Goal: Information Seeking & Learning: Learn about a topic

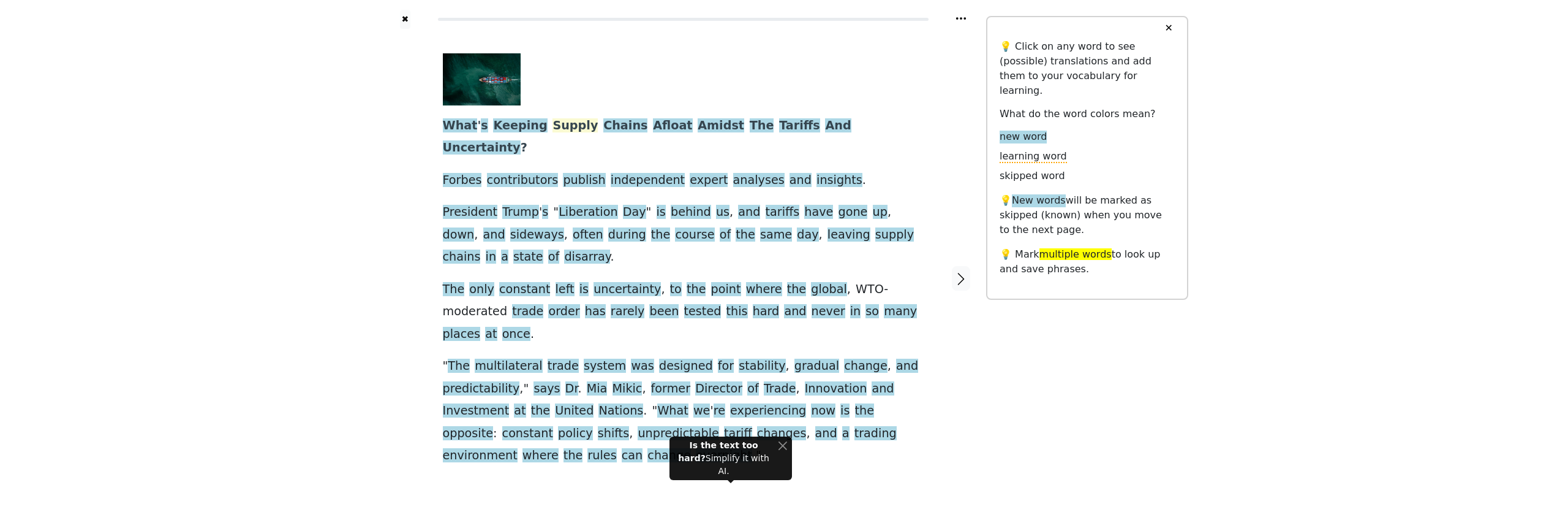
click at [562, 124] on span "Supply" at bounding box center [575, 126] width 45 height 15
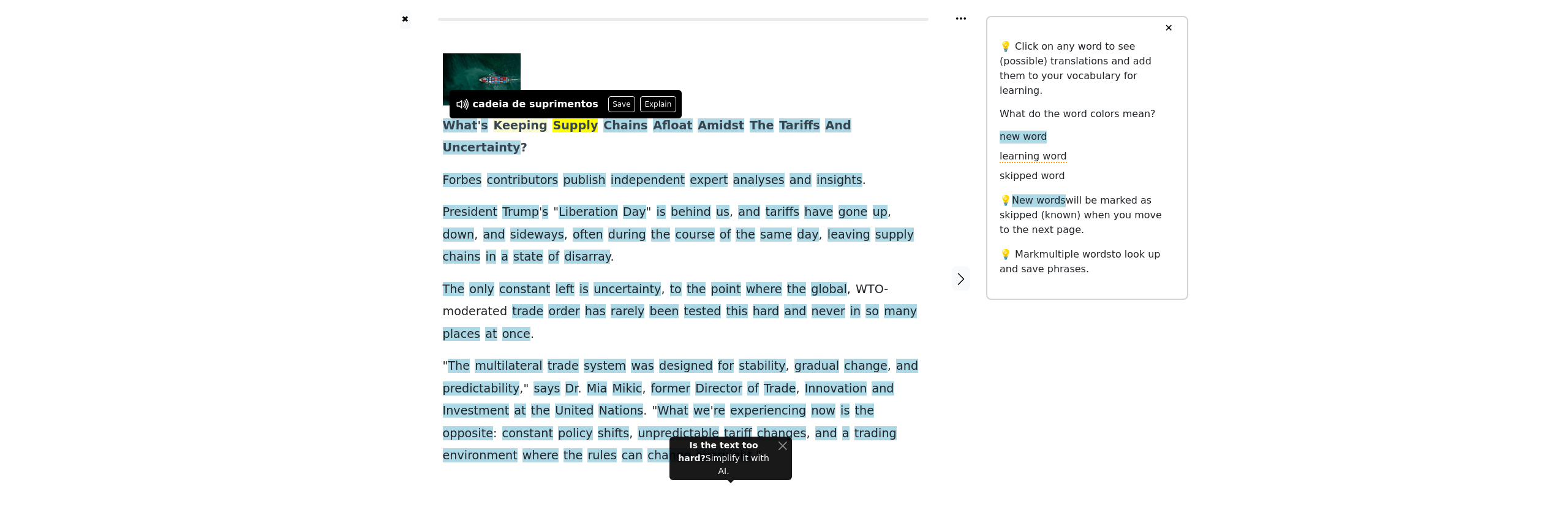
click at [516, 123] on span "Keeping" at bounding box center [520, 126] width 54 height 15
click at [357, 144] on div "✖ What ' s Keeping Supply Chains Afloat Amidst The Tariffs And Uncertainty ? Fo…" at bounding box center [784, 286] width 1568 height 572
click at [357, 204] on div "✖ What ' s Keeping Supply Chains Afloat Amidst The Tariffs And Uncertainty ? Fo…" at bounding box center [784, 286] width 1568 height 572
click at [359, 202] on div "✖ What ' s Keeping Supply Chains Afloat Amidst The Tariffs And Uncertainty ? Fo…" at bounding box center [784, 286] width 1568 height 572
click at [369, 190] on div "✖ What ' s Keeping Supply Chains Afloat Amidst The Tariffs And Uncertainty ? Fo…" at bounding box center [784, 286] width 1568 height 572
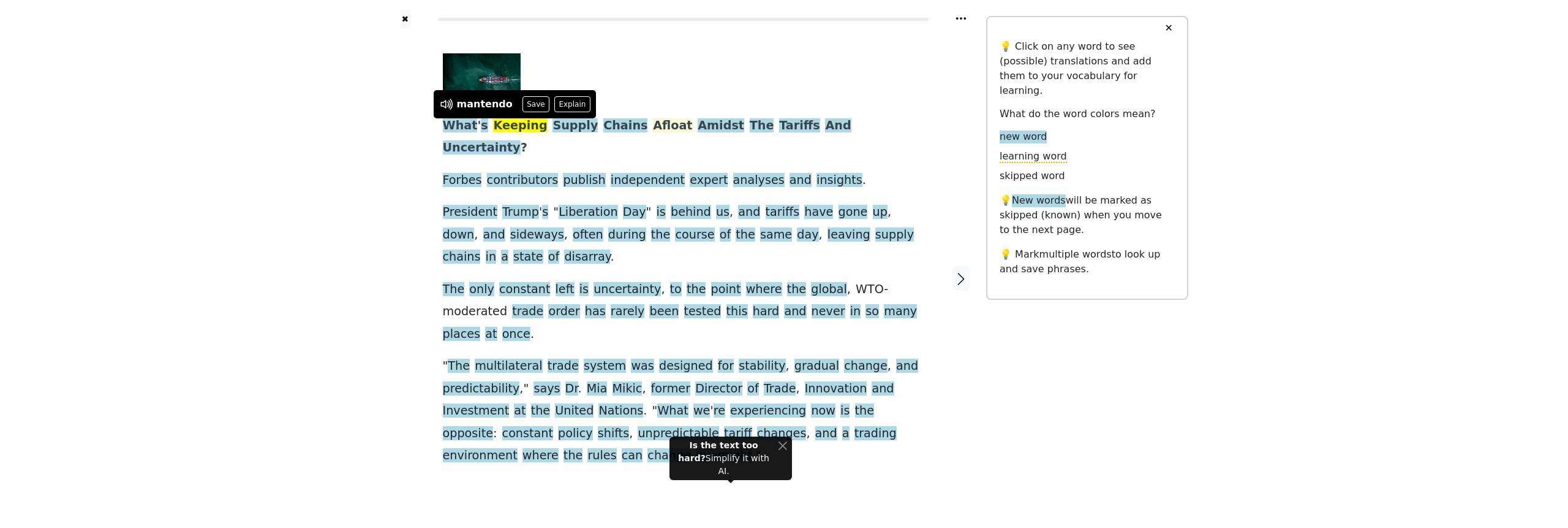
click at [653, 122] on span "Afloat" at bounding box center [673, 126] width 39 height 15
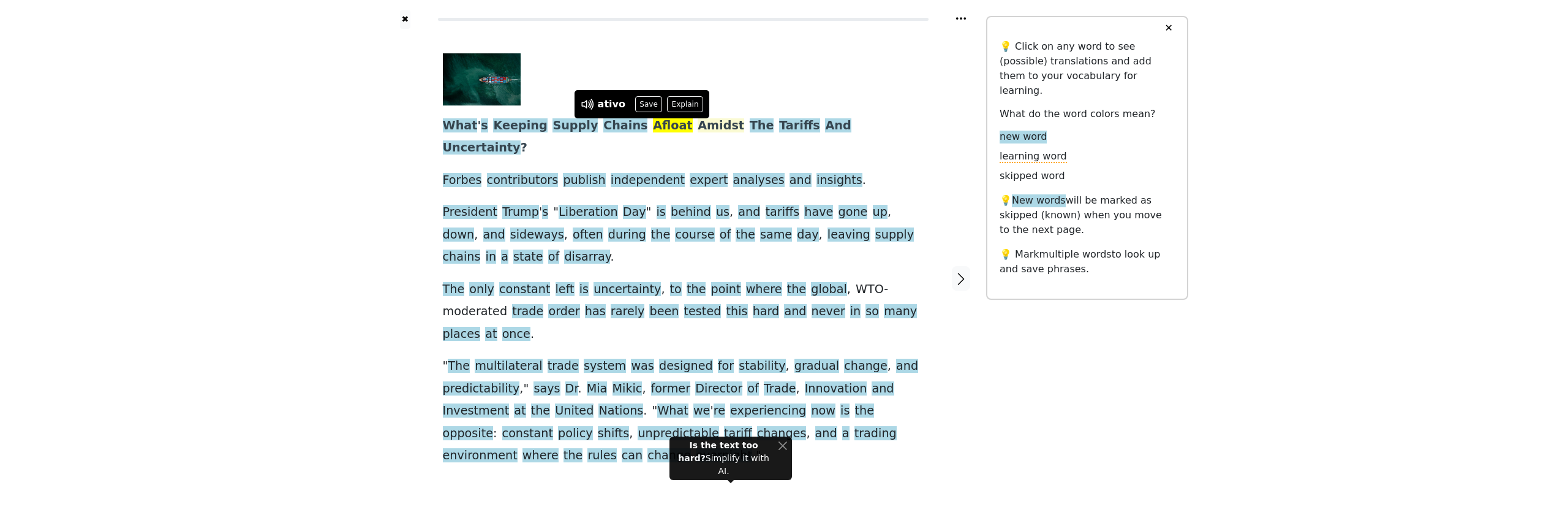
click at [698, 128] on span "Amidst" at bounding box center [721, 126] width 47 height 15
click at [521, 140] on span "Uncertainty" at bounding box center [482, 147] width 78 height 15
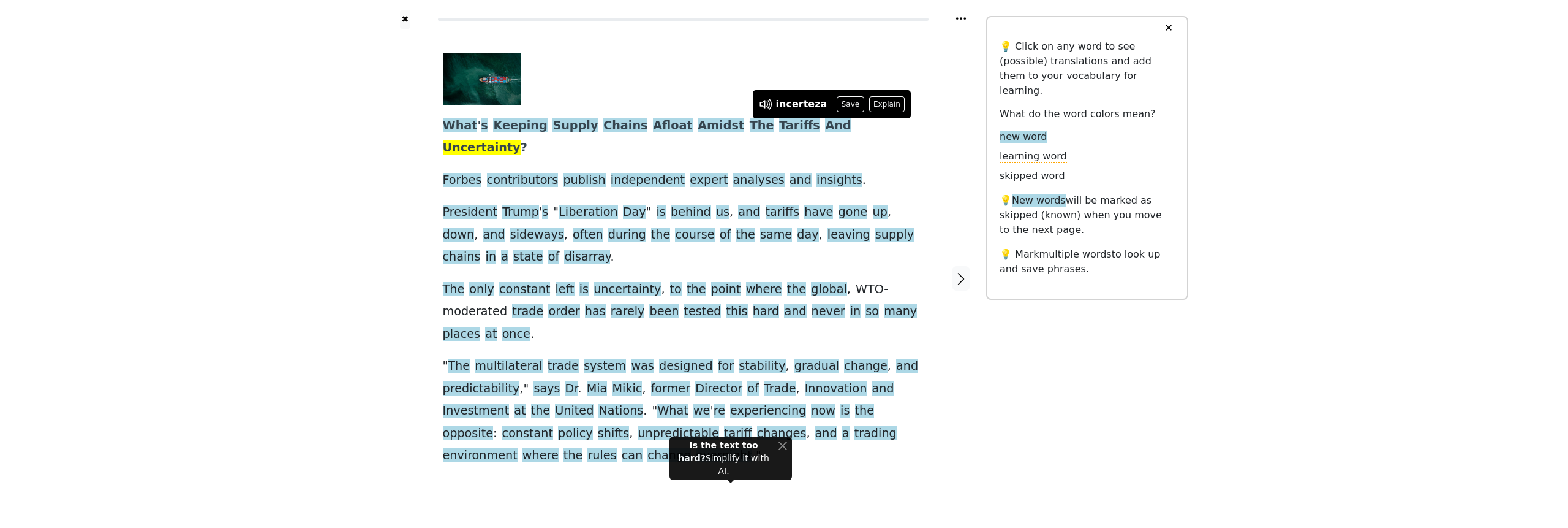
click at [861, 158] on div "What ' s Keeping Supply Chains Afloat Amidst The Tariffs And Uncertainty ? Forb…" at bounding box center [683, 260] width 481 height 414
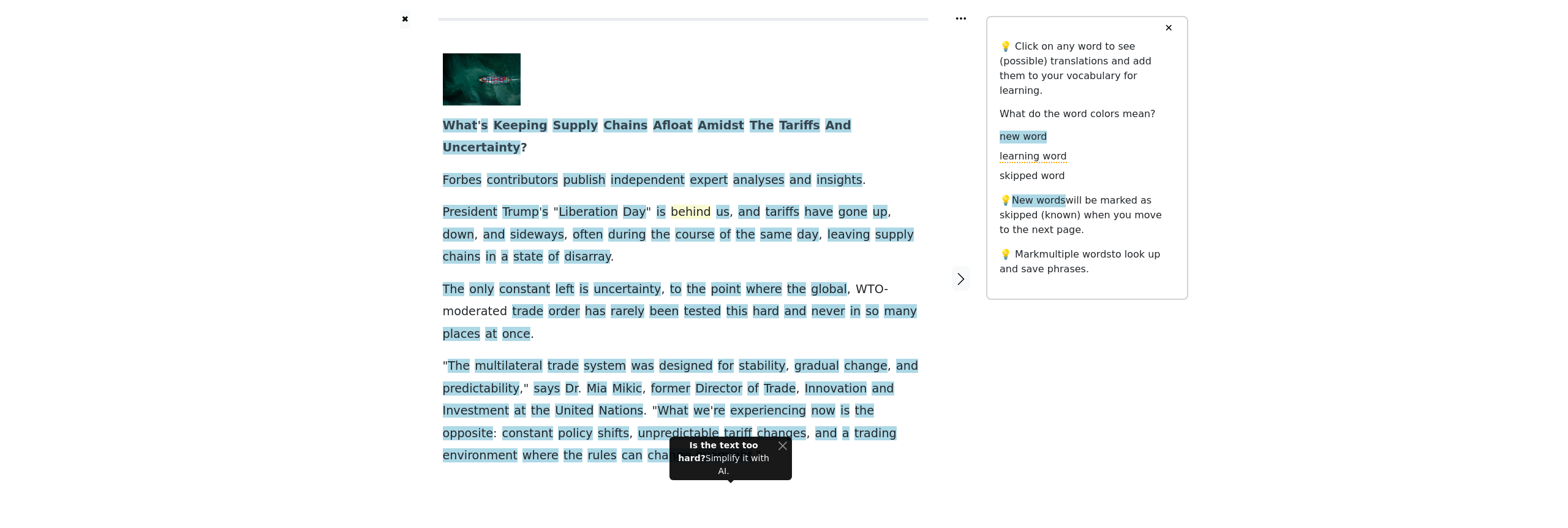
click at [671, 205] on span "behind" at bounding box center [691, 212] width 41 height 15
click at [936, 198] on div at bounding box center [961, 278] width 50 height 499
click at [335, 245] on div "✖ What ' s Keeping Supply Chains Afloat Amidst The Tariffs And Uncertainty ? Fo…" at bounding box center [784, 286] width 1568 height 572
click at [573, 228] on span "often" at bounding box center [588, 235] width 31 height 15
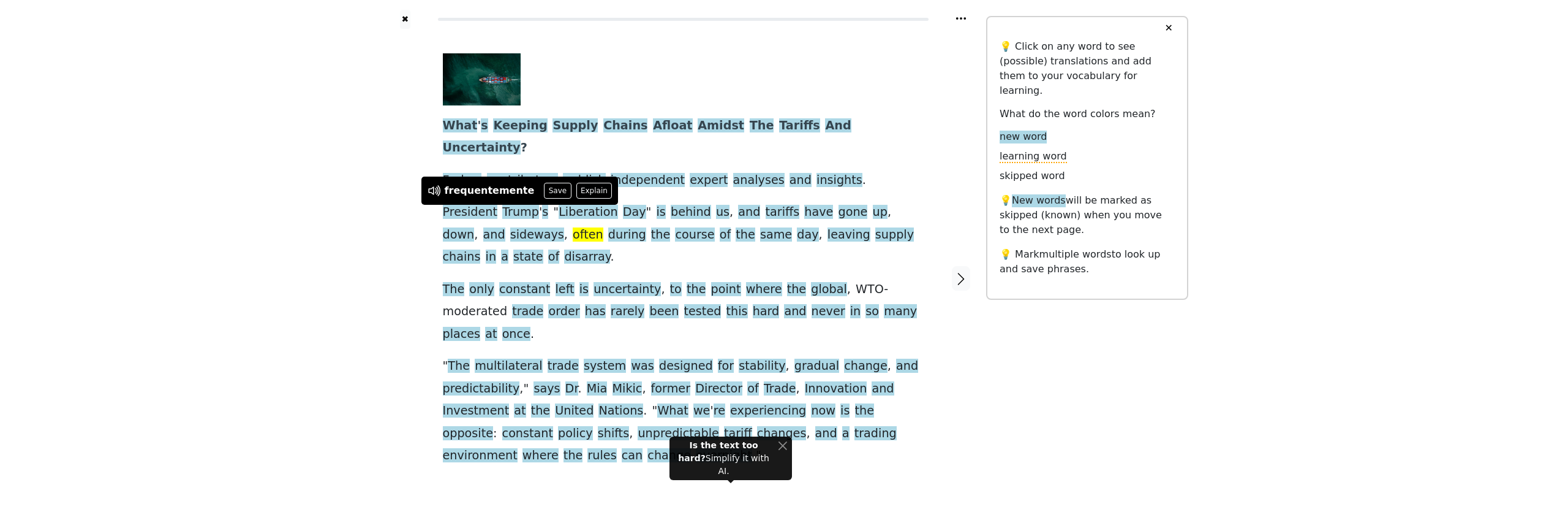
click at [410, 240] on div at bounding box center [405, 278] width 50 height 499
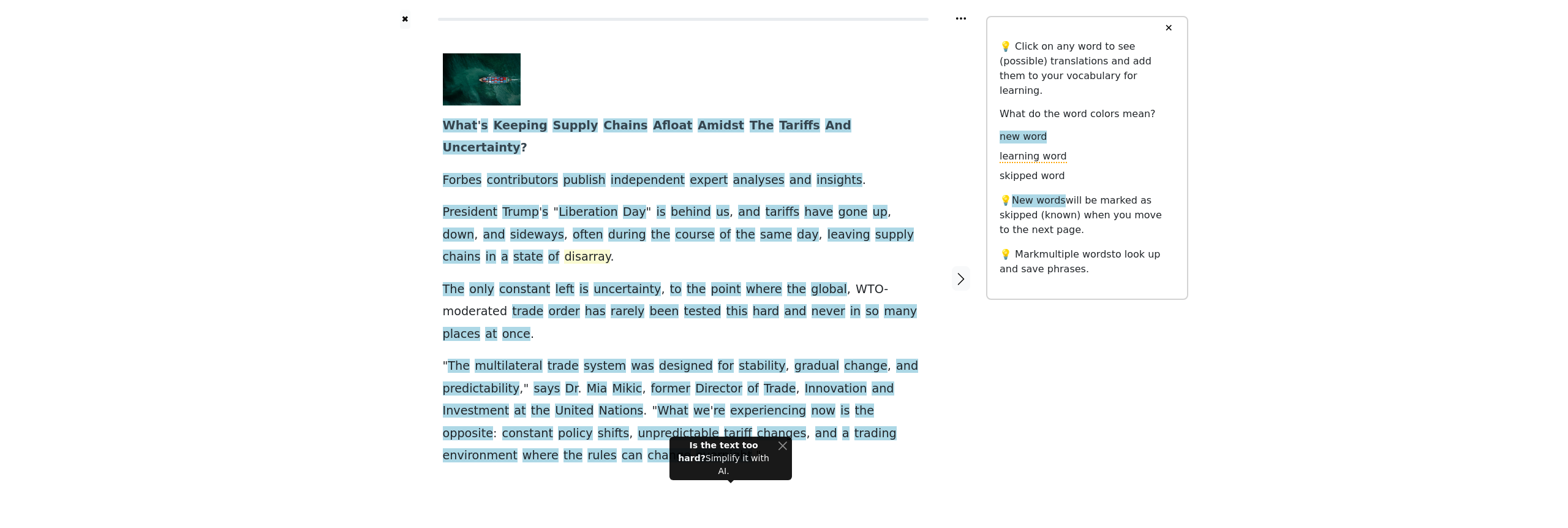
click at [564, 250] on span "disarray" at bounding box center [587, 257] width 46 height 15
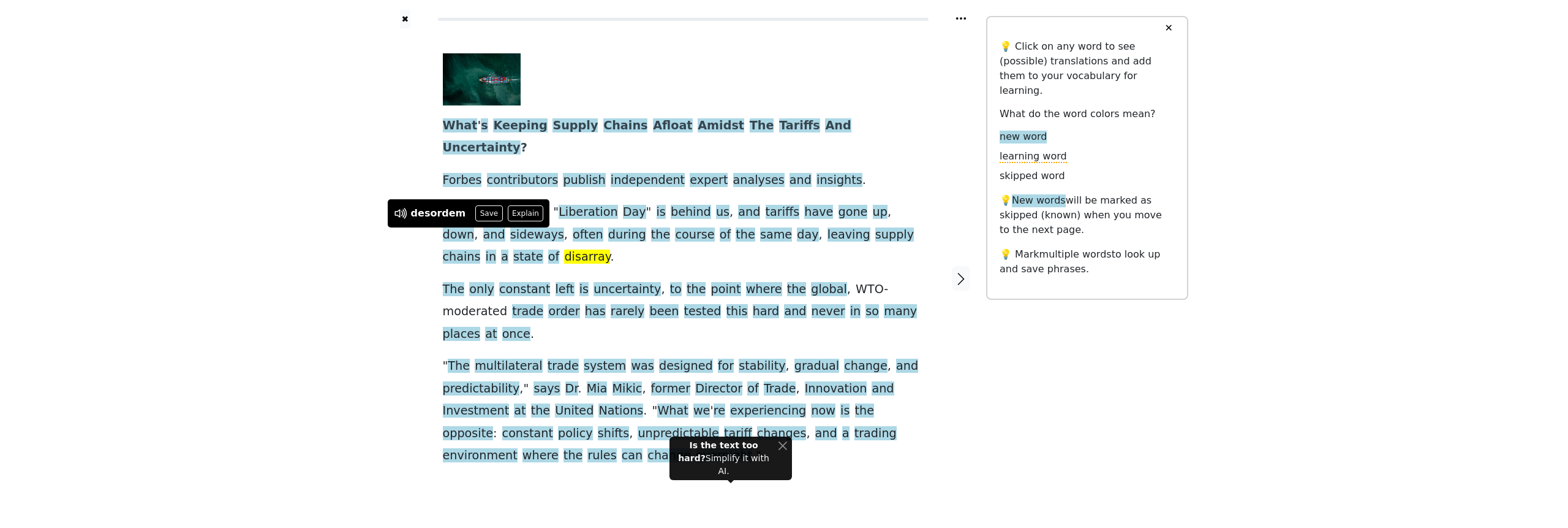
click at [401, 247] on div at bounding box center [405, 278] width 50 height 499
